Goal: Find specific page/section: Find specific page/section

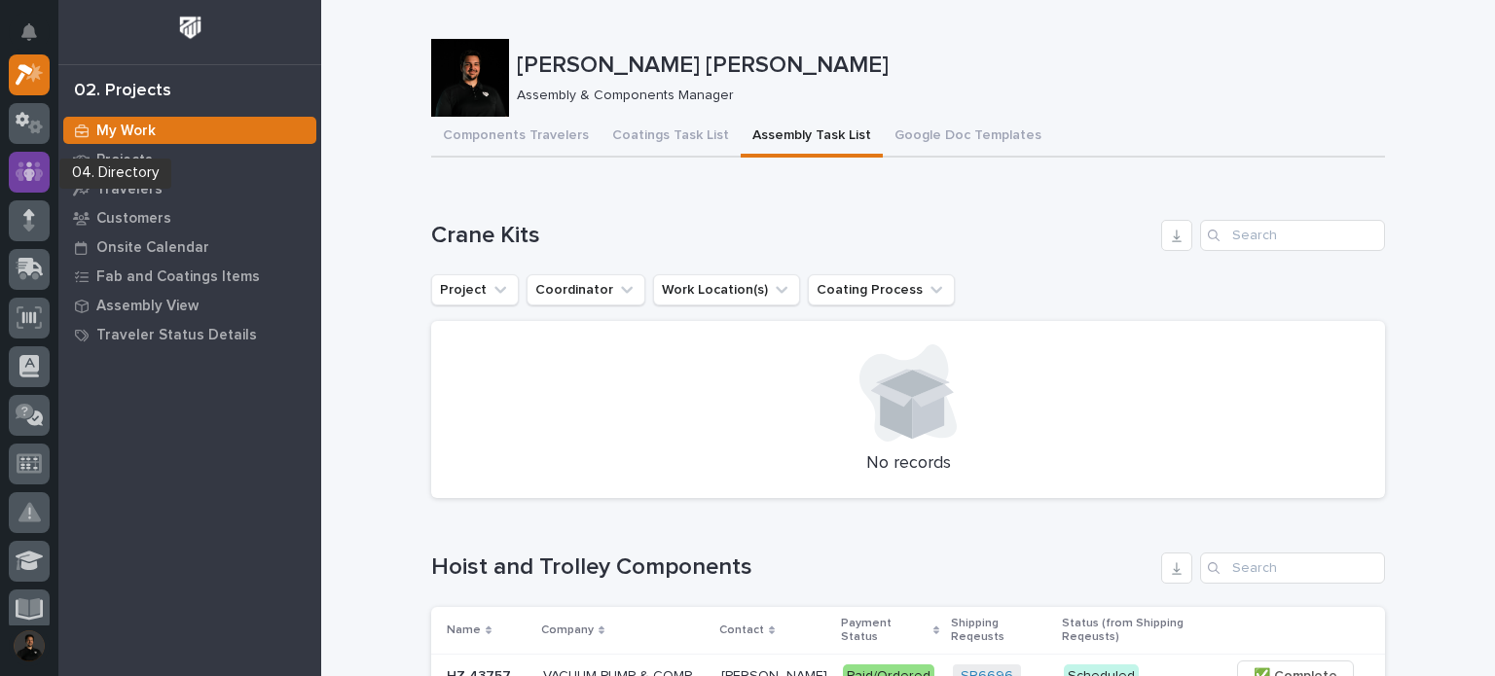
click at [46, 164] on div at bounding box center [29, 172] width 41 height 41
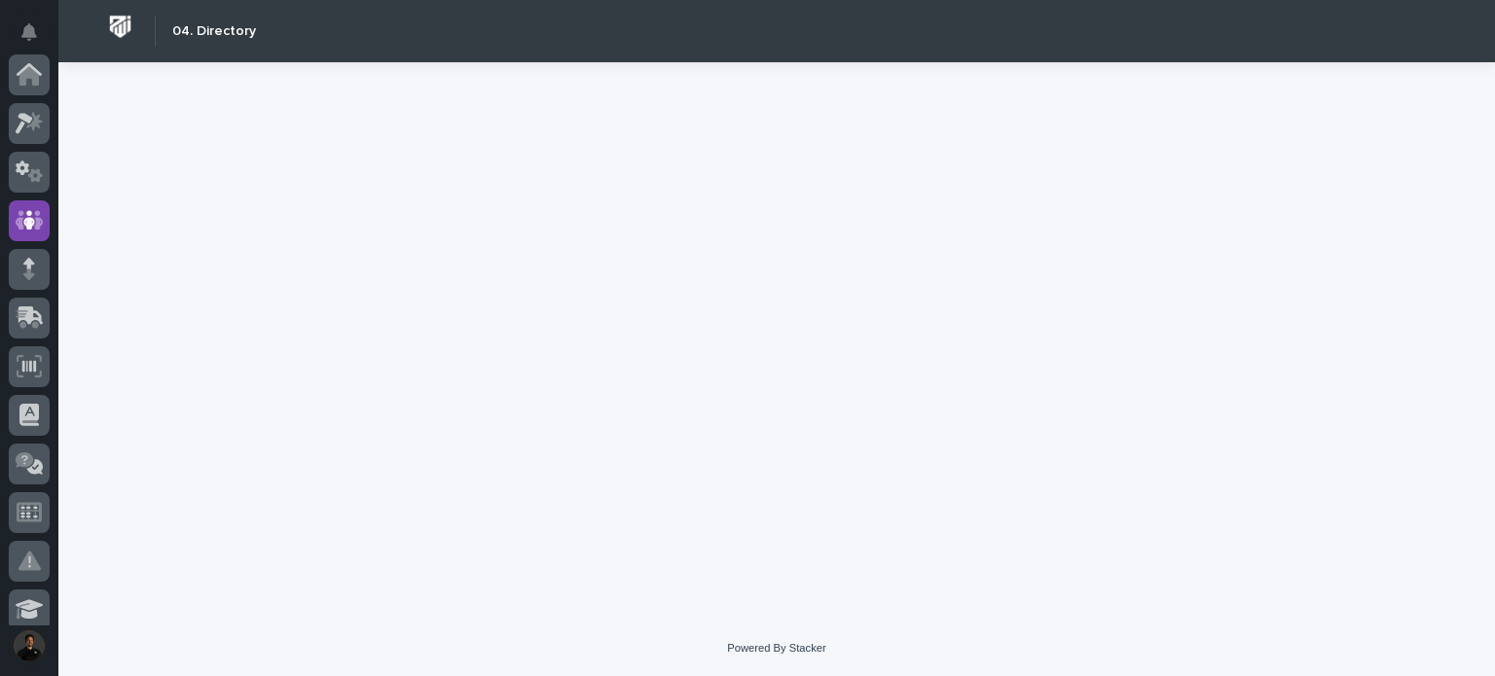
scroll to position [146, 0]
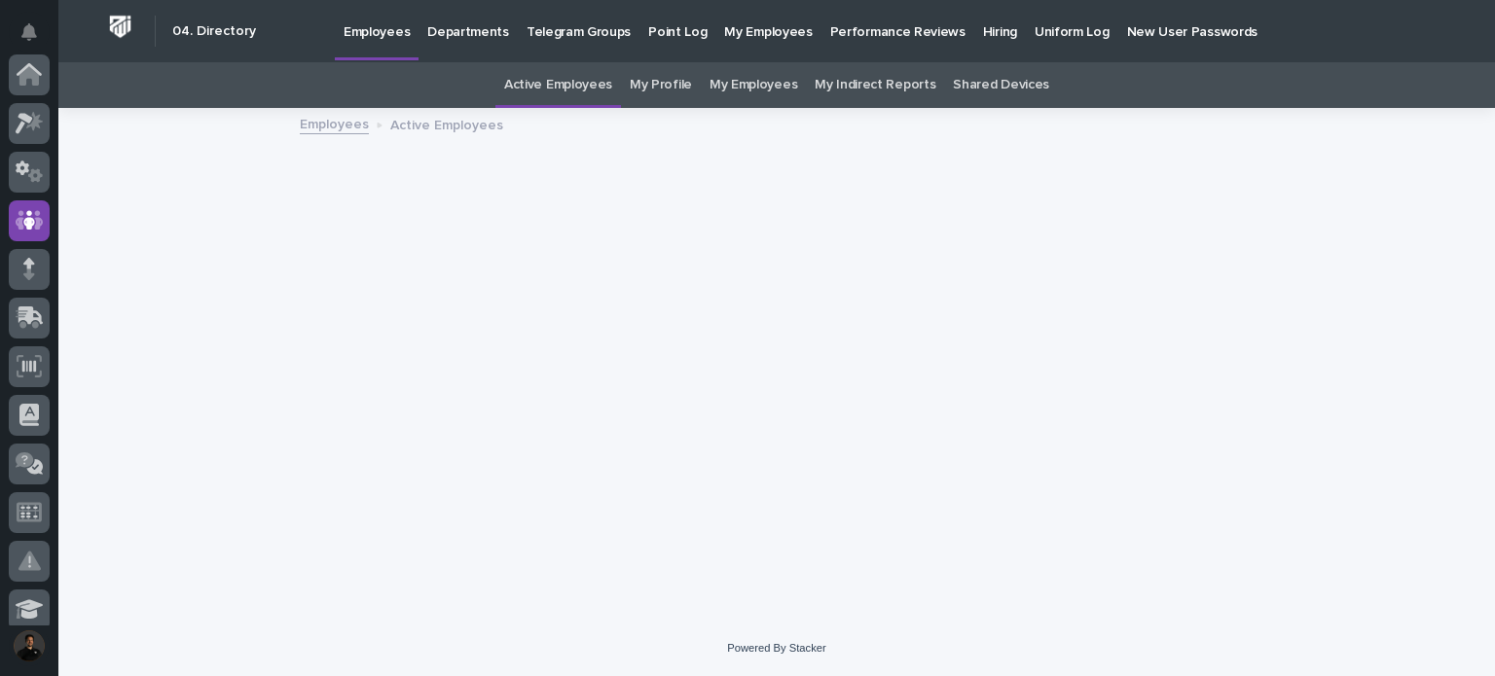
scroll to position [146, 0]
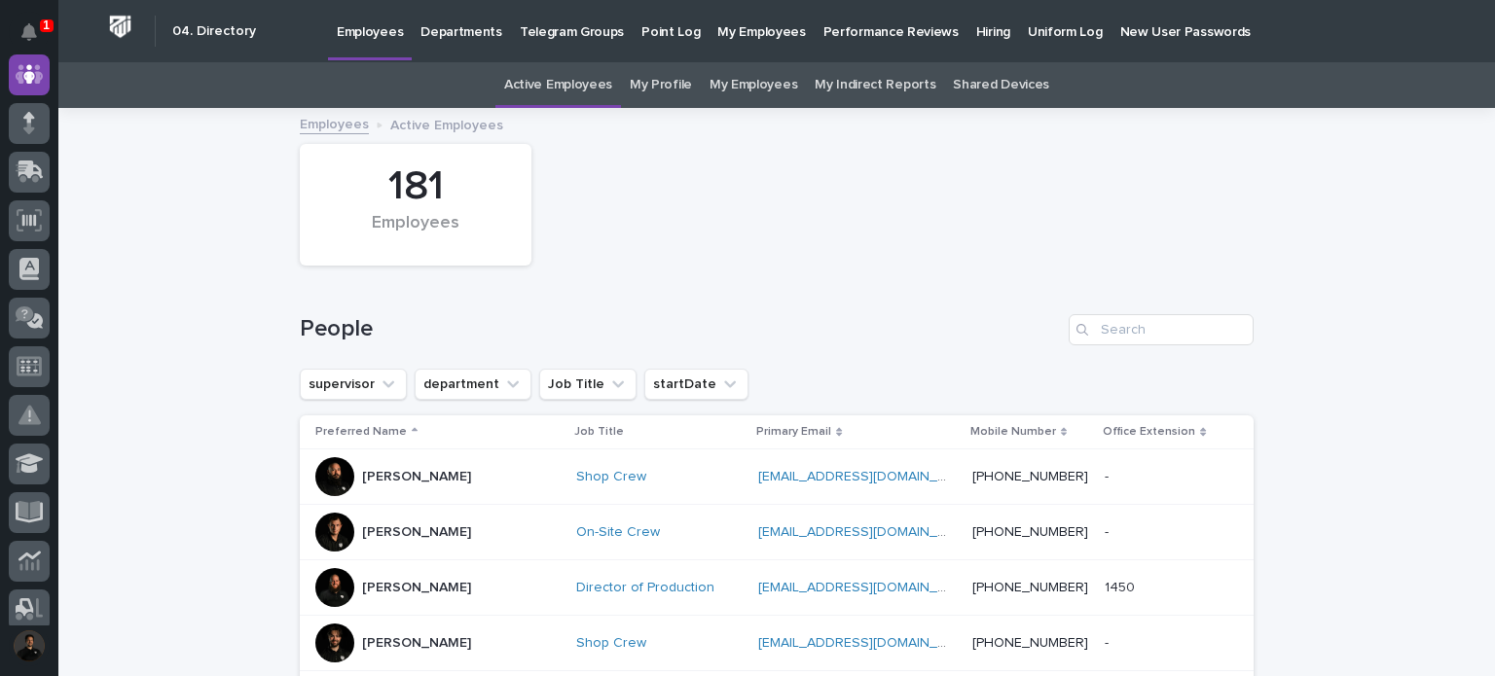
click at [744, 77] on link "My Employees" at bounding box center [754, 85] width 88 height 46
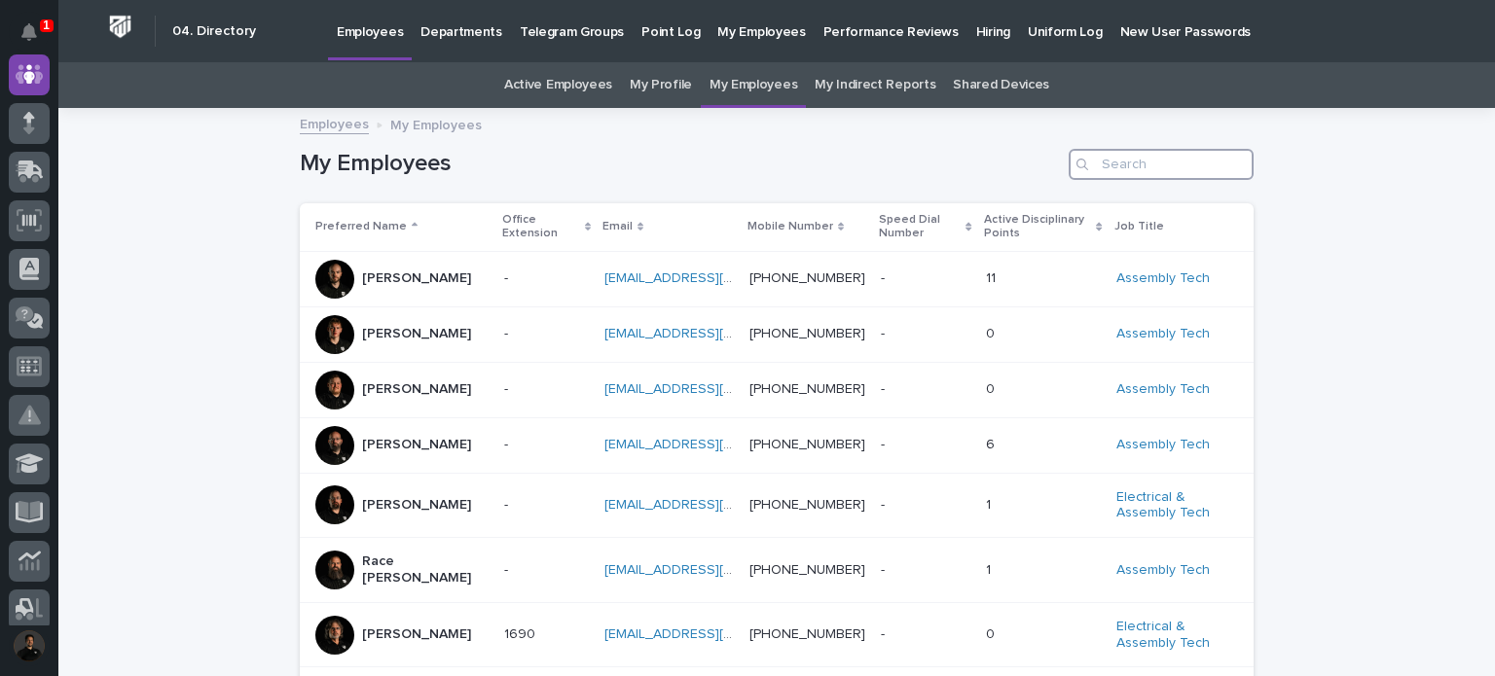
click at [1111, 168] on input "Search" at bounding box center [1161, 164] width 185 height 31
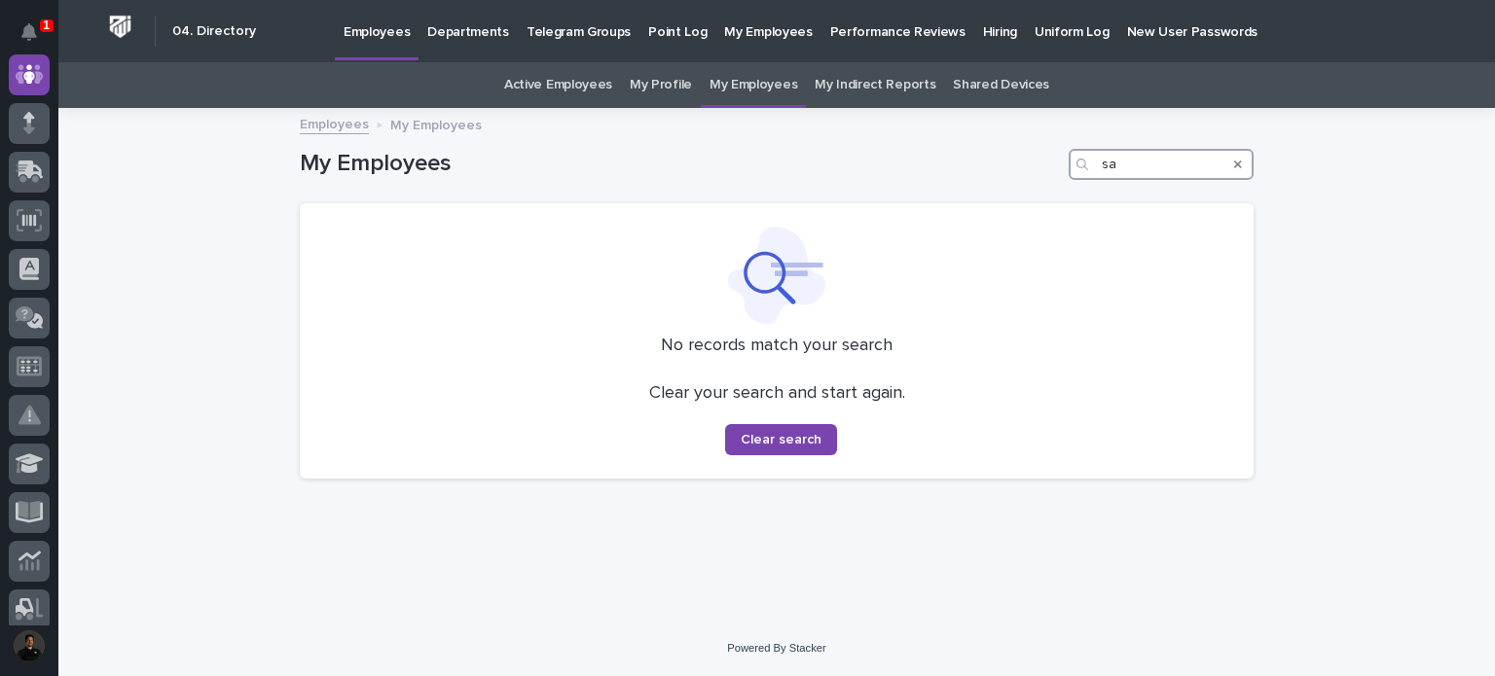
type input "sa"
click at [574, 89] on link "Active Employees" at bounding box center [558, 85] width 108 height 46
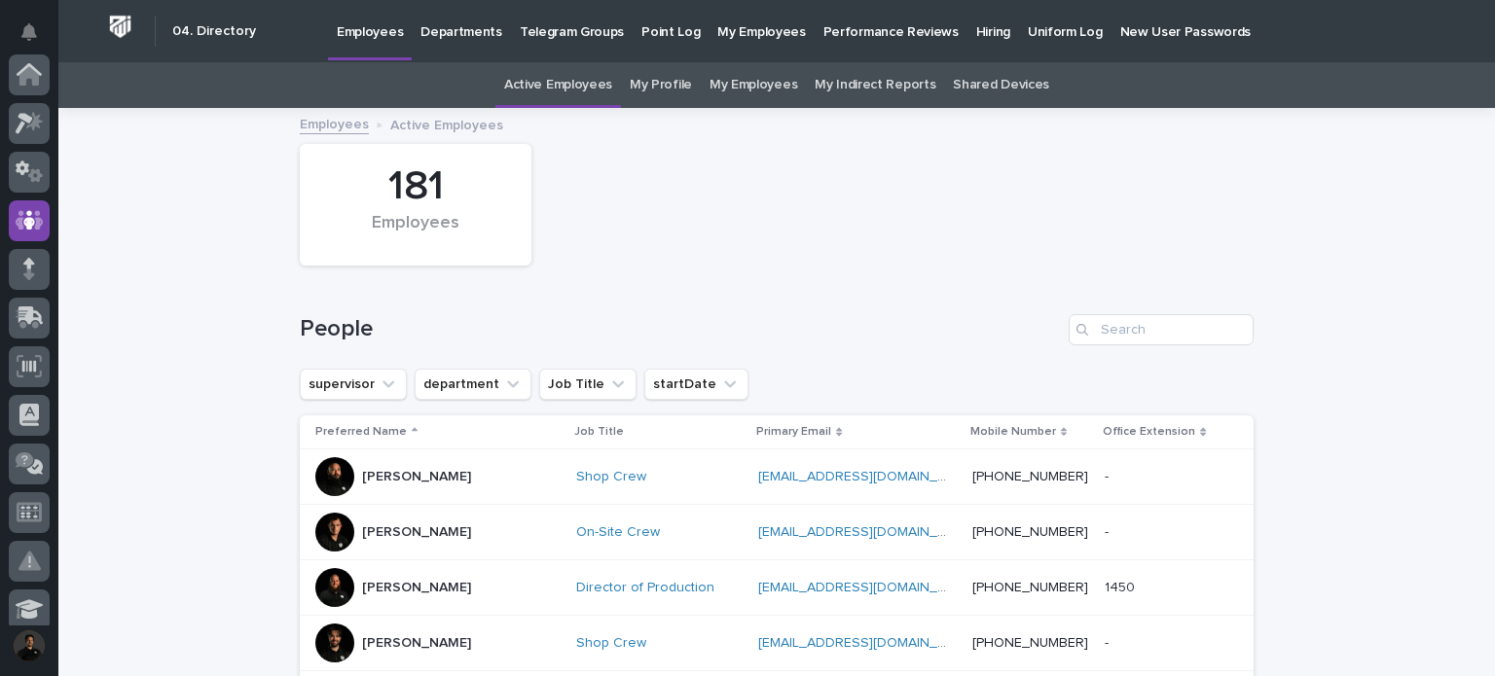
scroll to position [146, 0]
click at [1168, 321] on input "Search" at bounding box center [1161, 329] width 185 height 31
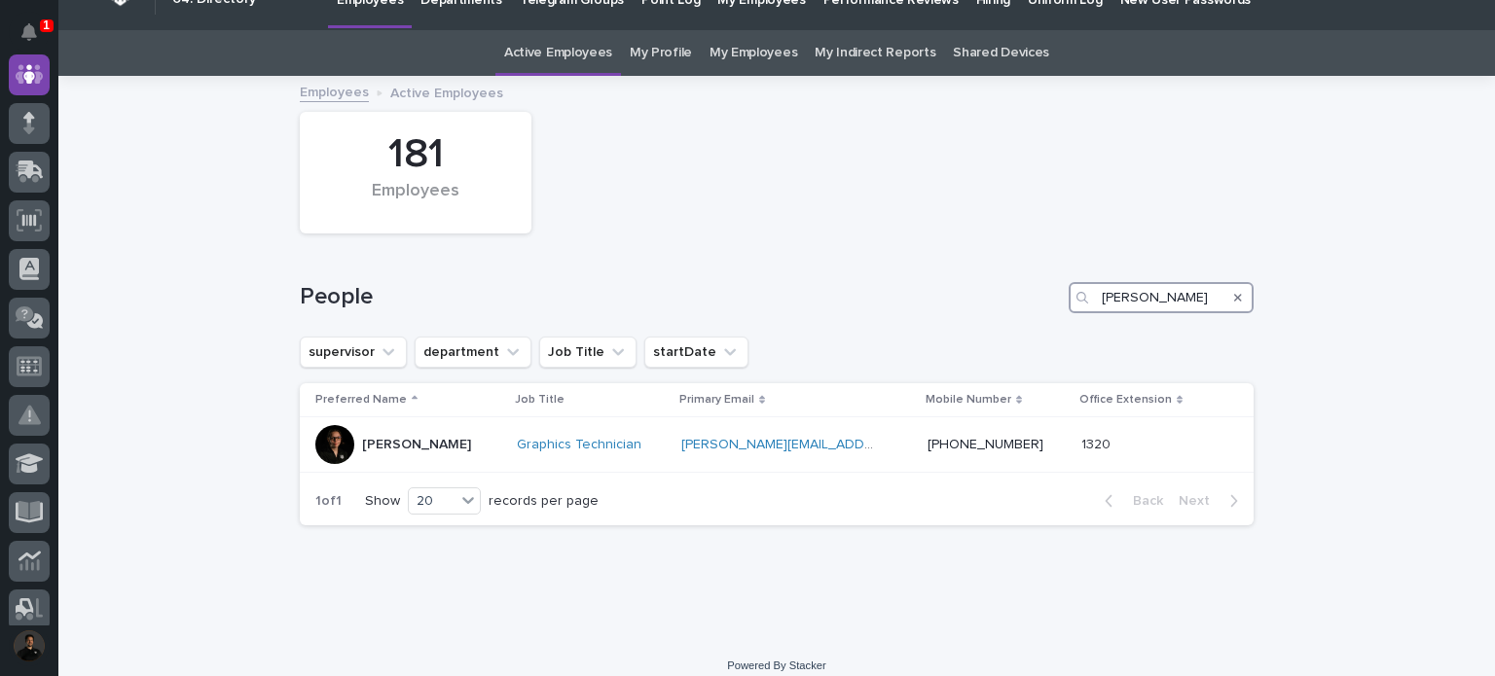
scroll to position [49, 0]
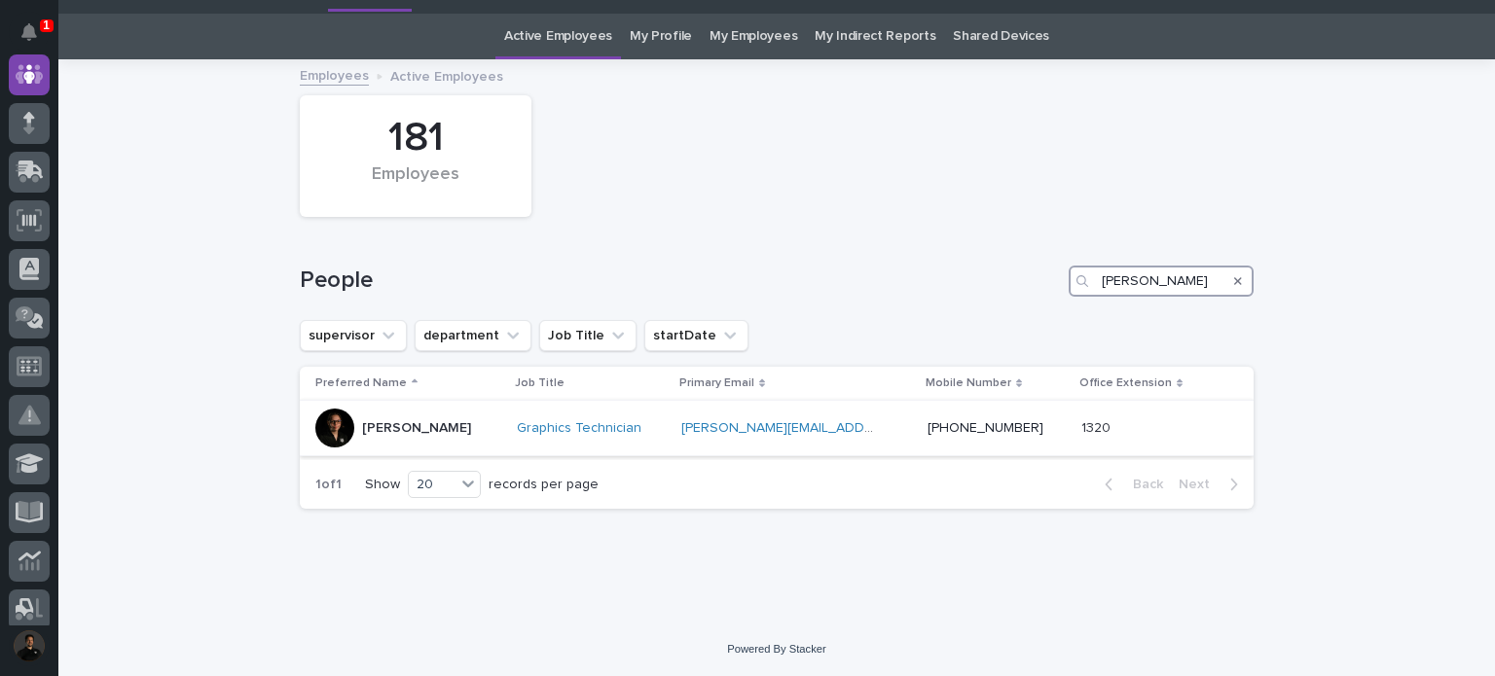
type input "[PERSON_NAME]"
click at [346, 423] on div "[PERSON_NAME]" at bounding box center [408, 428] width 186 height 39
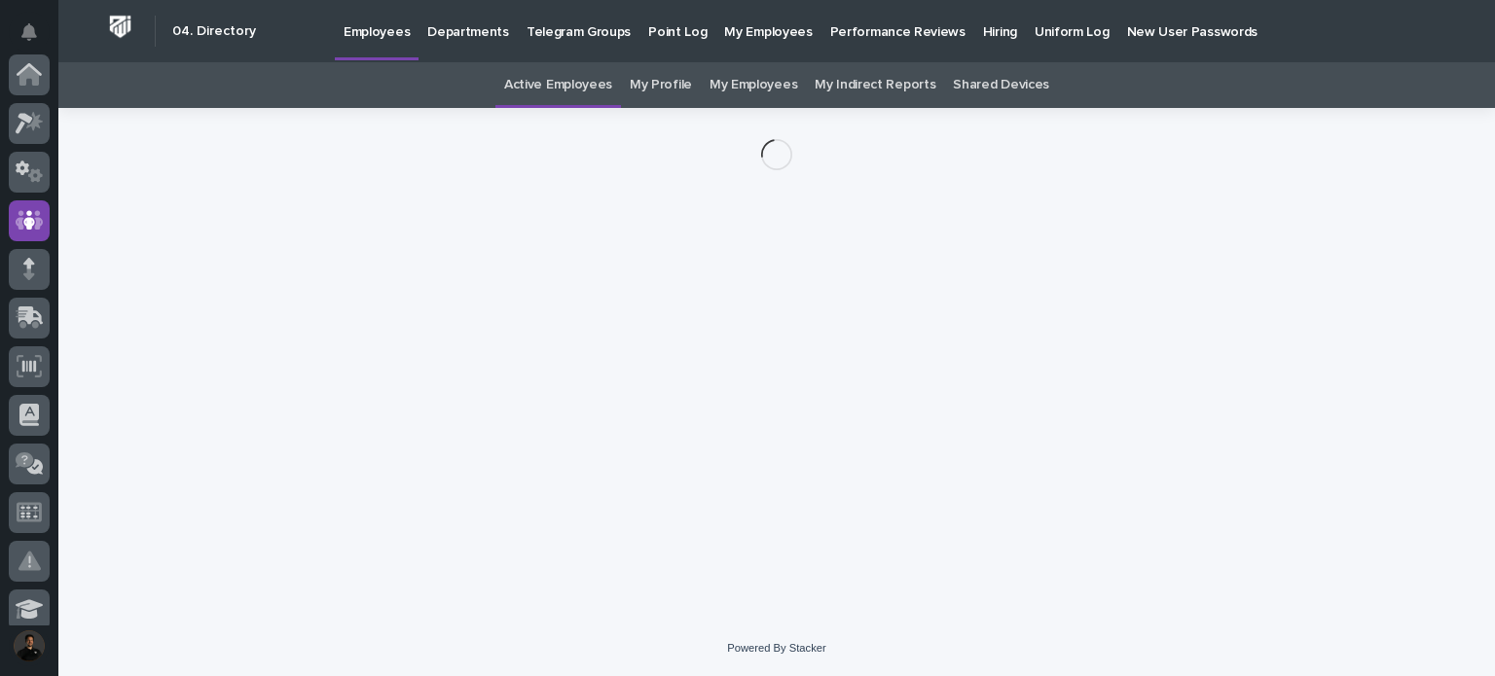
scroll to position [146, 0]
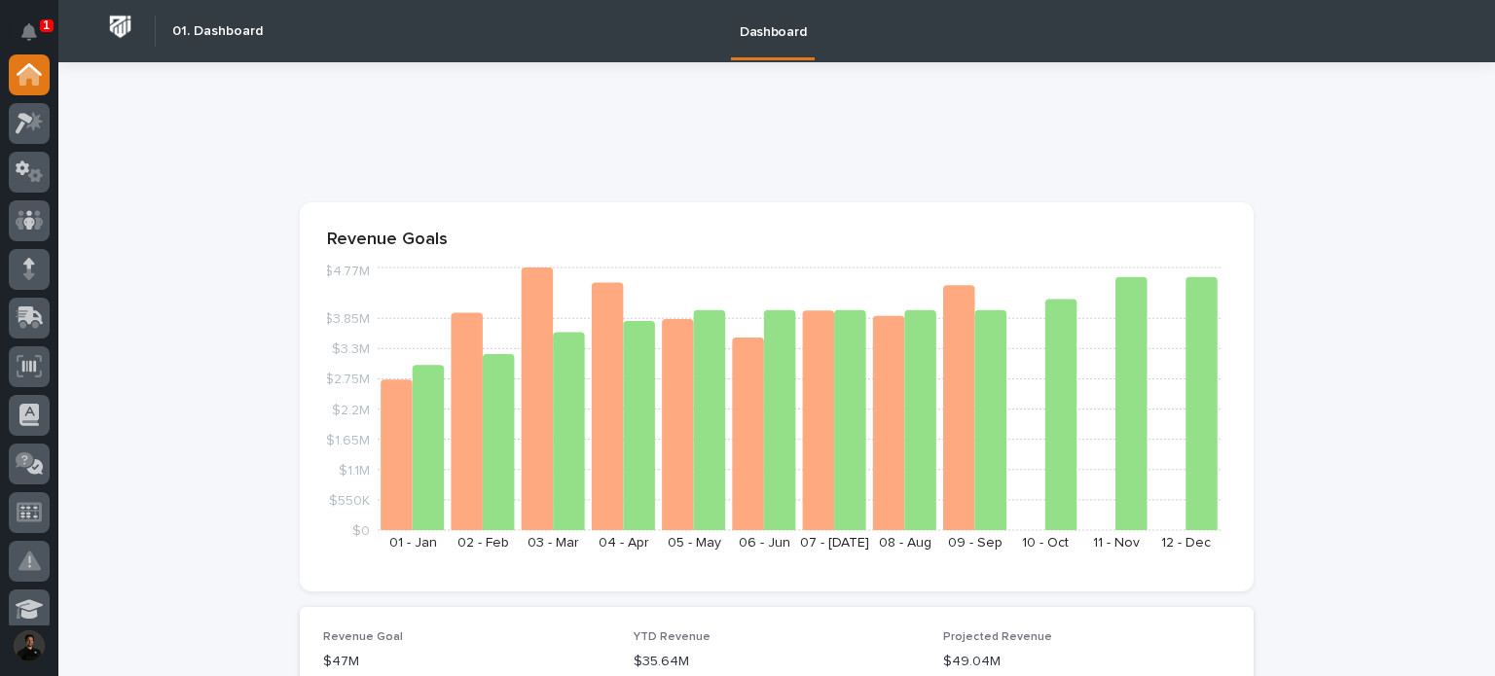
click at [49, 40] on div "1" at bounding box center [36, 38] width 25 height 31
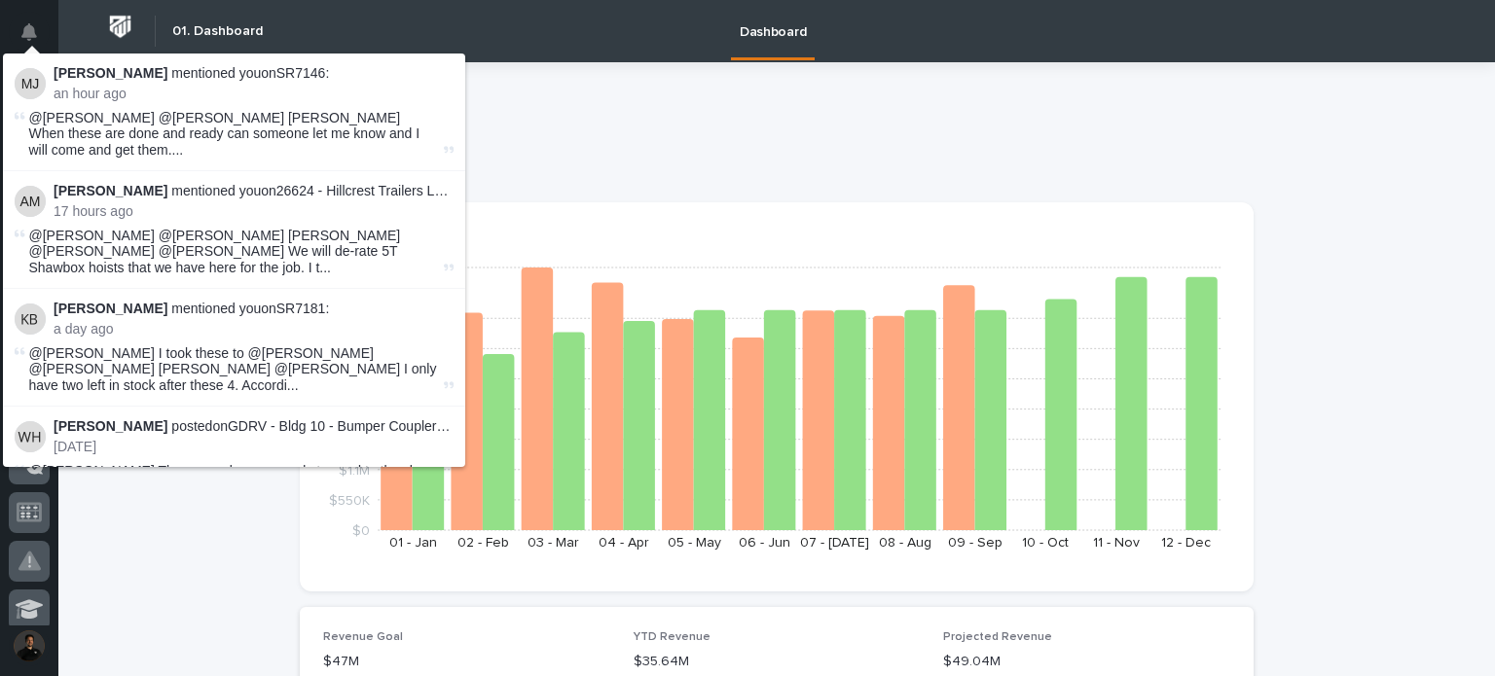
click at [737, 161] on div at bounding box center [777, 140] width 954 height 78
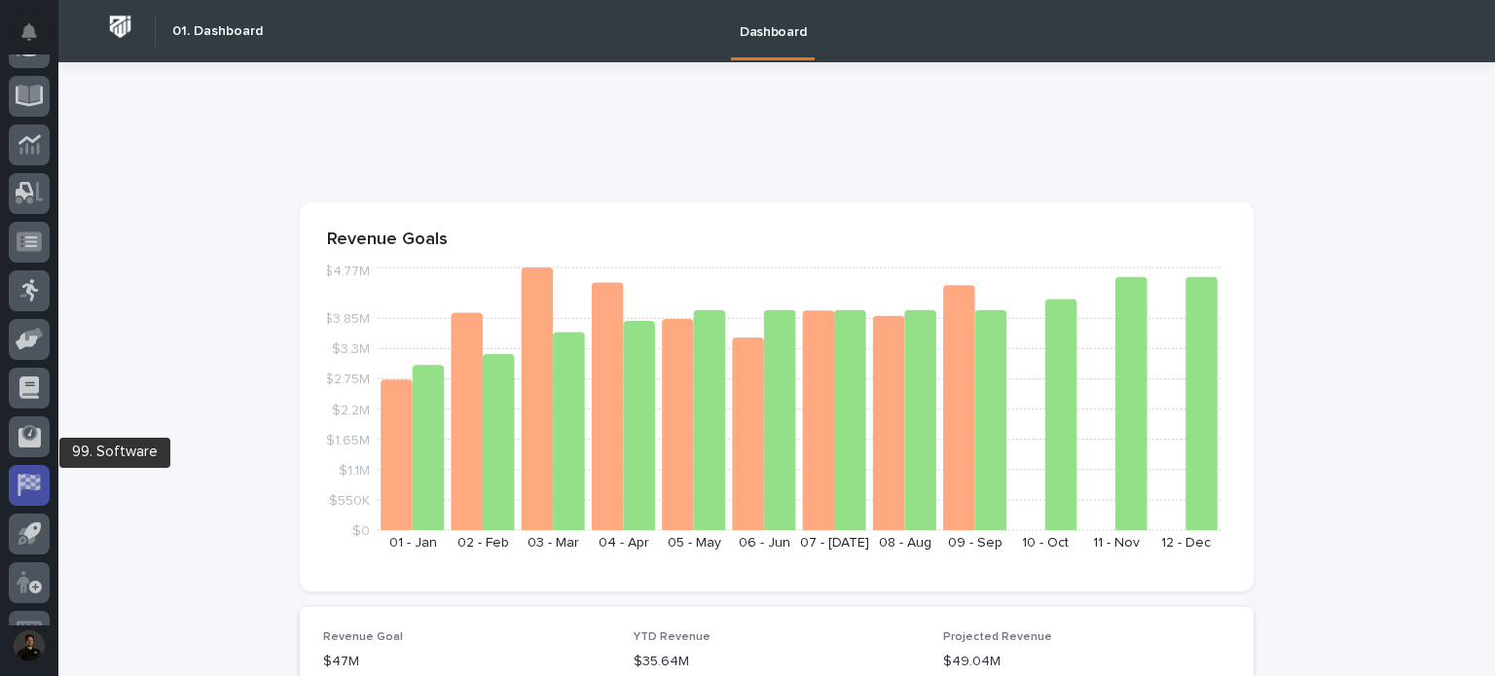
scroll to position [596, 0]
